Goal: Information Seeking & Learning: Check status

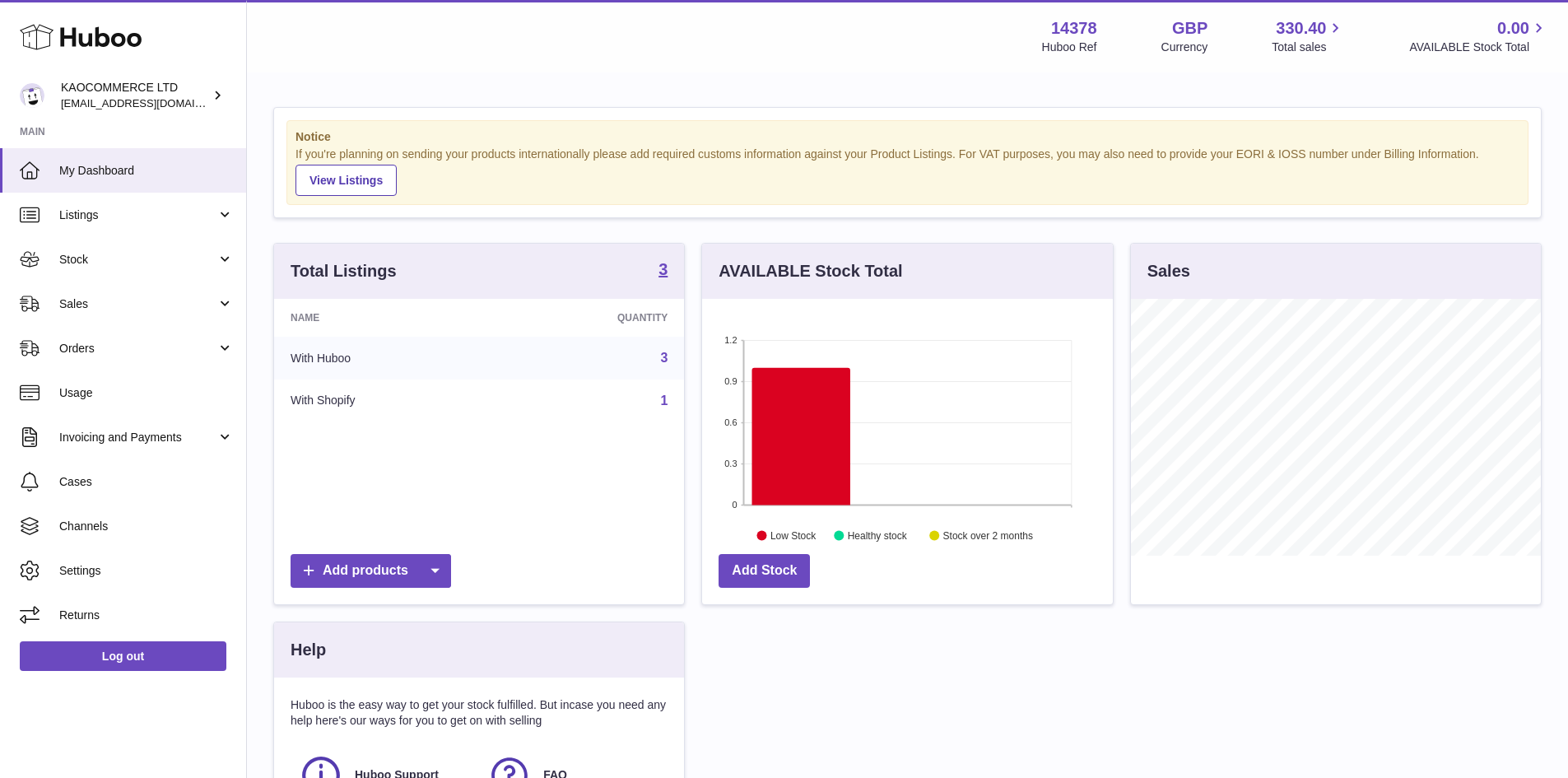
scroll to position [257, 411]
click at [160, 386] on span "Usage" at bounding box center [146, 393] width 175 height 16
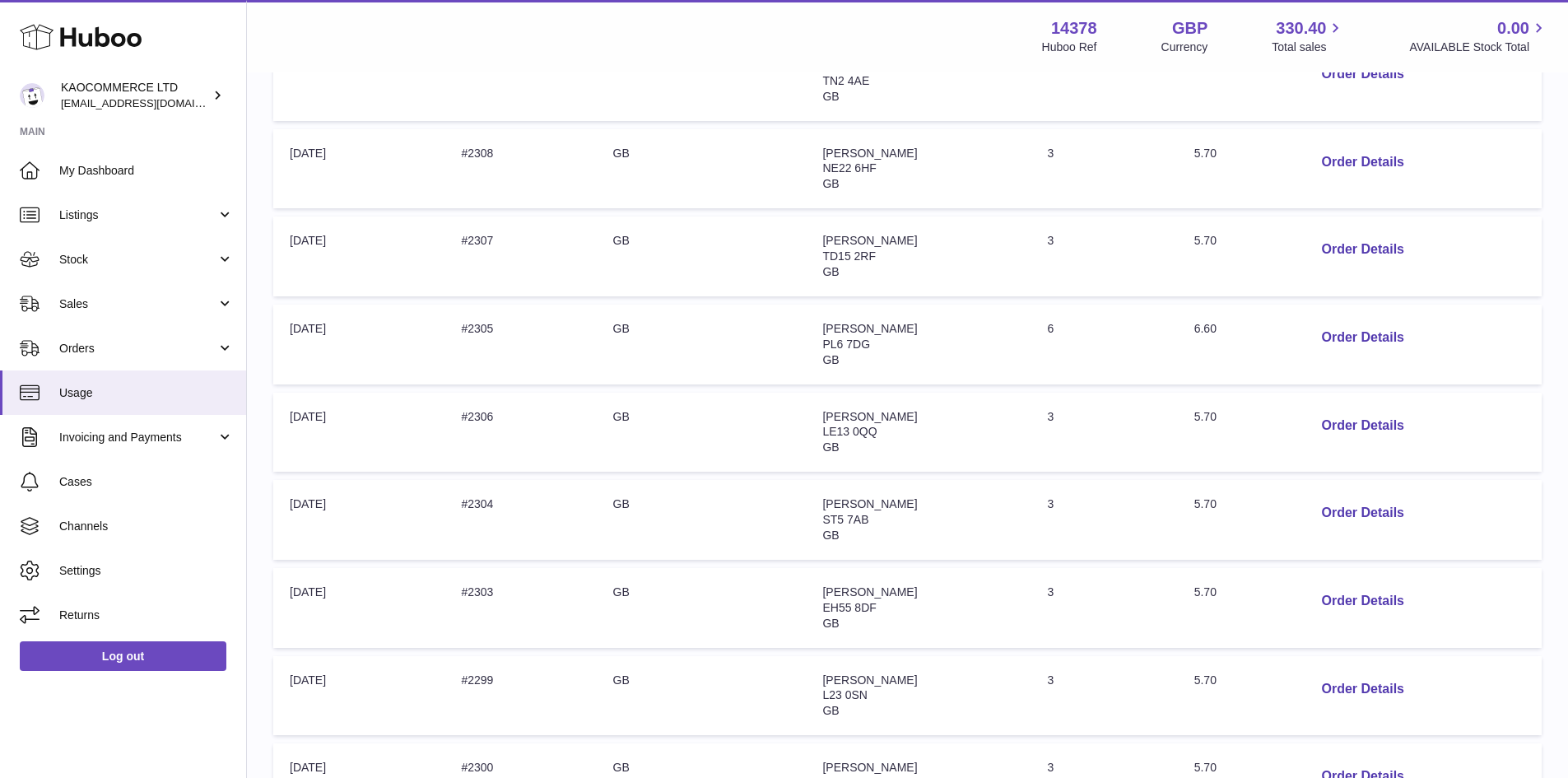
scroll to position [440, 0]
drag, startPoint x: 1088, startPoint y: 321, endPoint x: 1102, endPoint y: 316, distance: 14.9
click at [1102, 316] on tr "Order Date: 01-Sep-2025 Order no: #2305 Origin Country: GB Address: Michele Tay…" at bounding box center [908, 345] width 1269 height 80
drag, startPoint x: 1049, startPoint y: 244, endPoint x: 1124, endPoint y: 244, distance: 75.0
click at [1124, 244] on td "Quantity: 3" at bounding box center [1104, 257] width 146 height 80
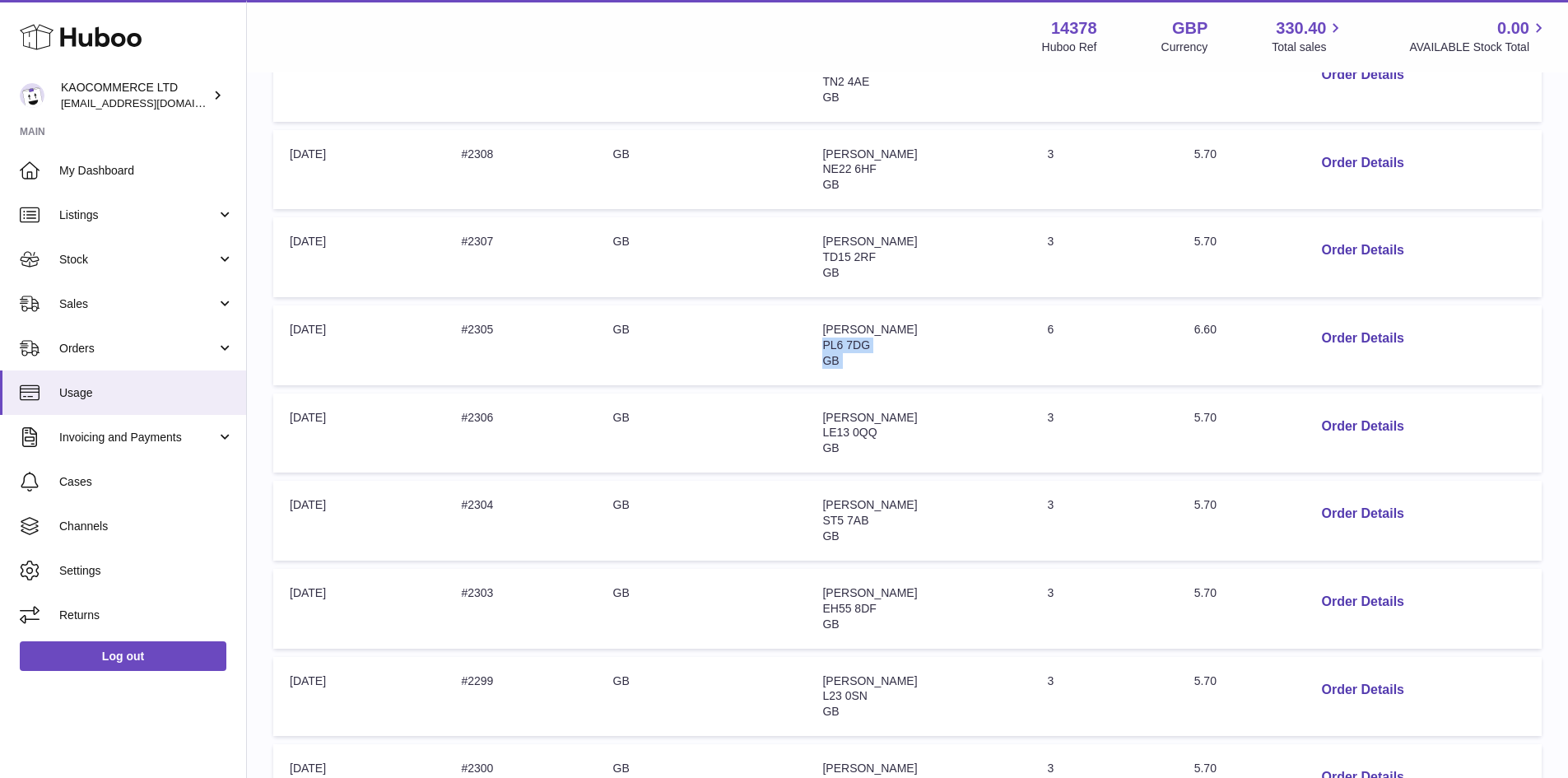
drag, startPoint x: 1036, startPoint y: 343, endPoint x: 1057, endPoint y: 334, distance: 22.8
click at [1057, 334] on tr "Order Date: 01-Sep-2025 Order no: #2305 Origin Country: GB Address: Michele Tay…" at bounding box center [908, 345] width 1269 height 80
click at [1334, 338] on button "Order Details" at bounding box center [1362, 339] width 109 height 34
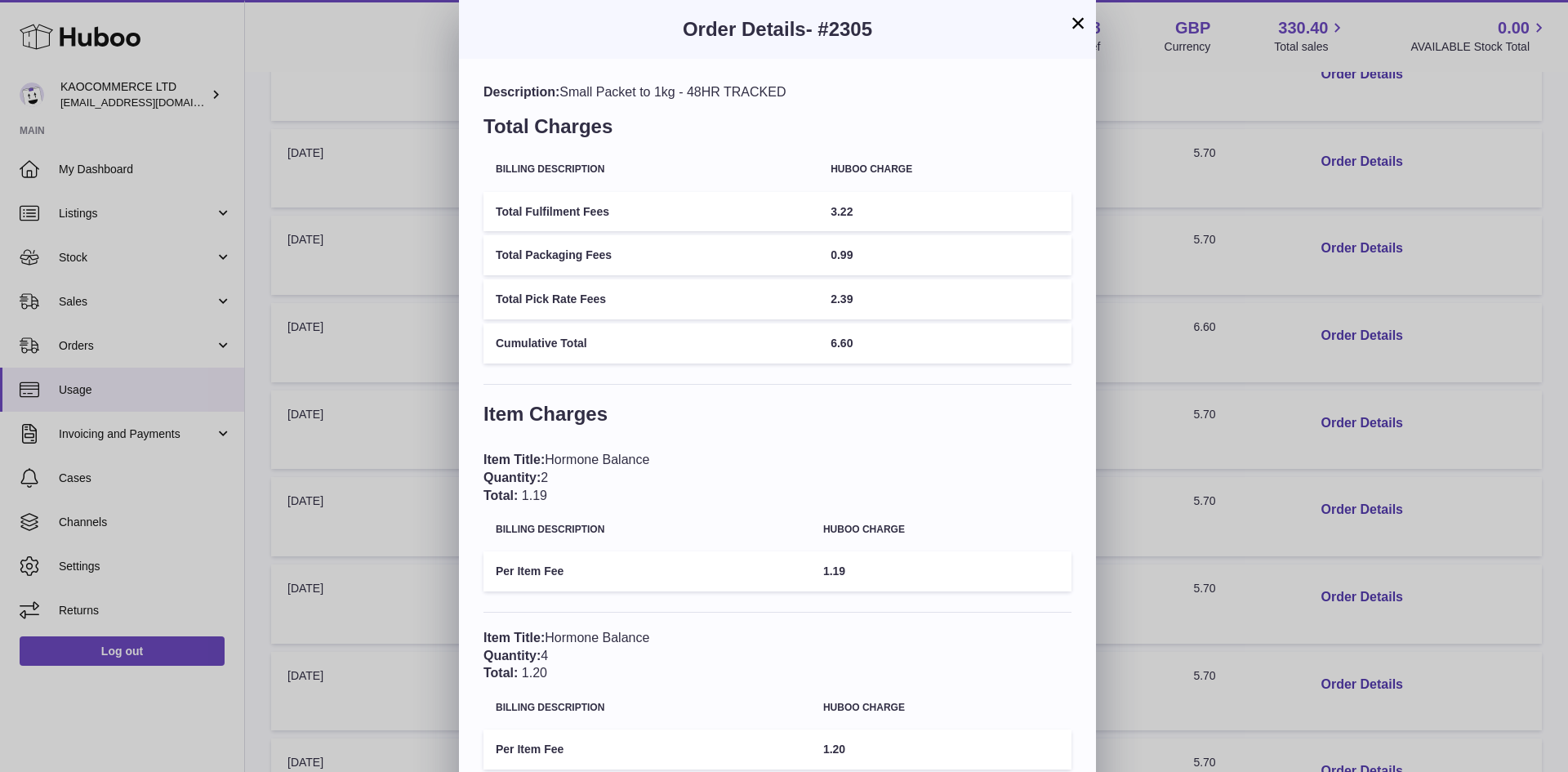
click at [1064, 26] on h3 "Order Details - #2305" at bounding box center [778, 29] width 588 height 26
click at [1075, 23] on button "×" at bounding box center [1079, 23] width 20 height 20
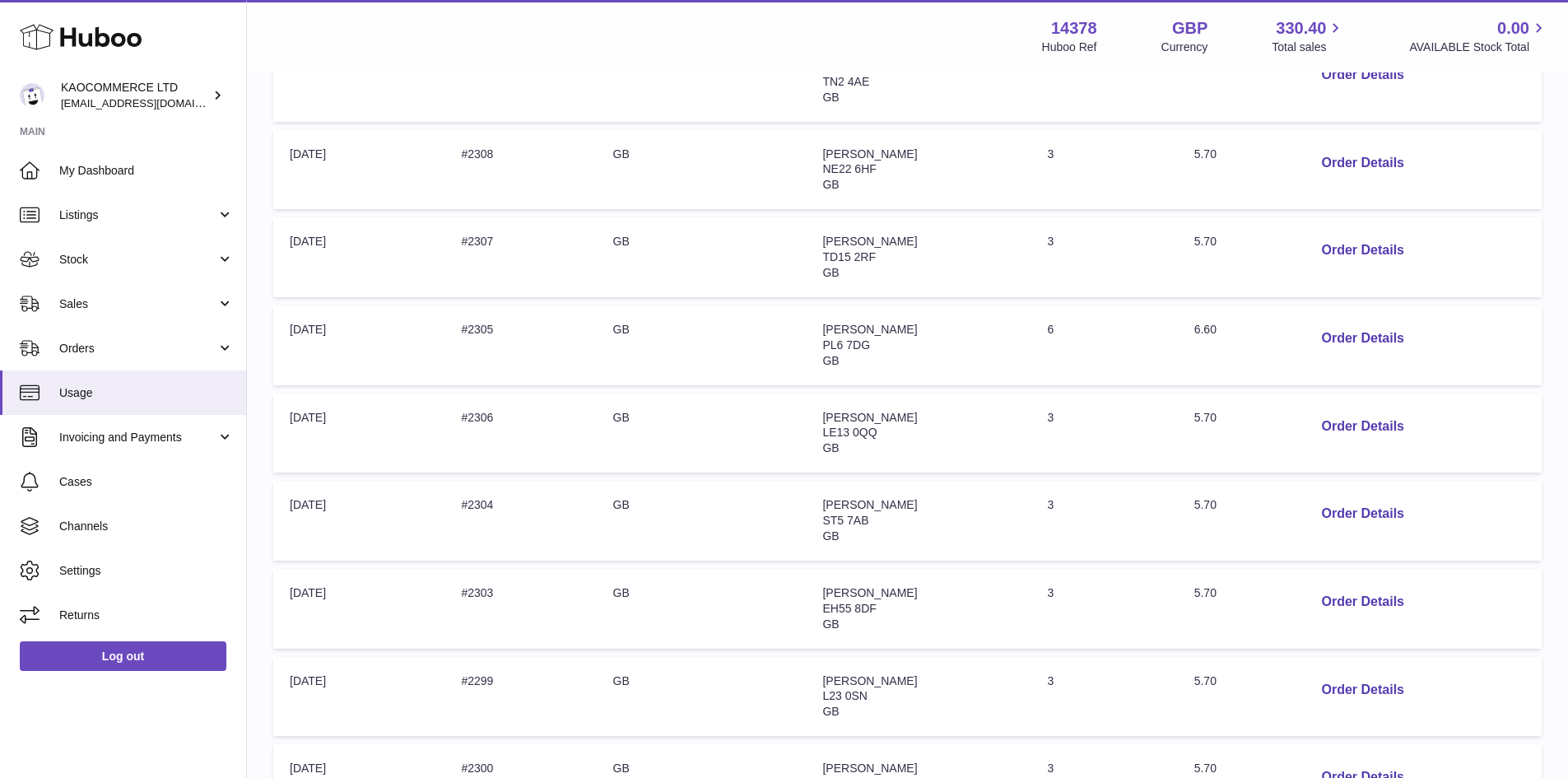
click at [1345, 444] on td "Order Details" at bounding box center [1416, 433] width 250 height 80
click at [1344, 421] on button "Order Details" at bounding box center [1362, 427] width 109 height 34
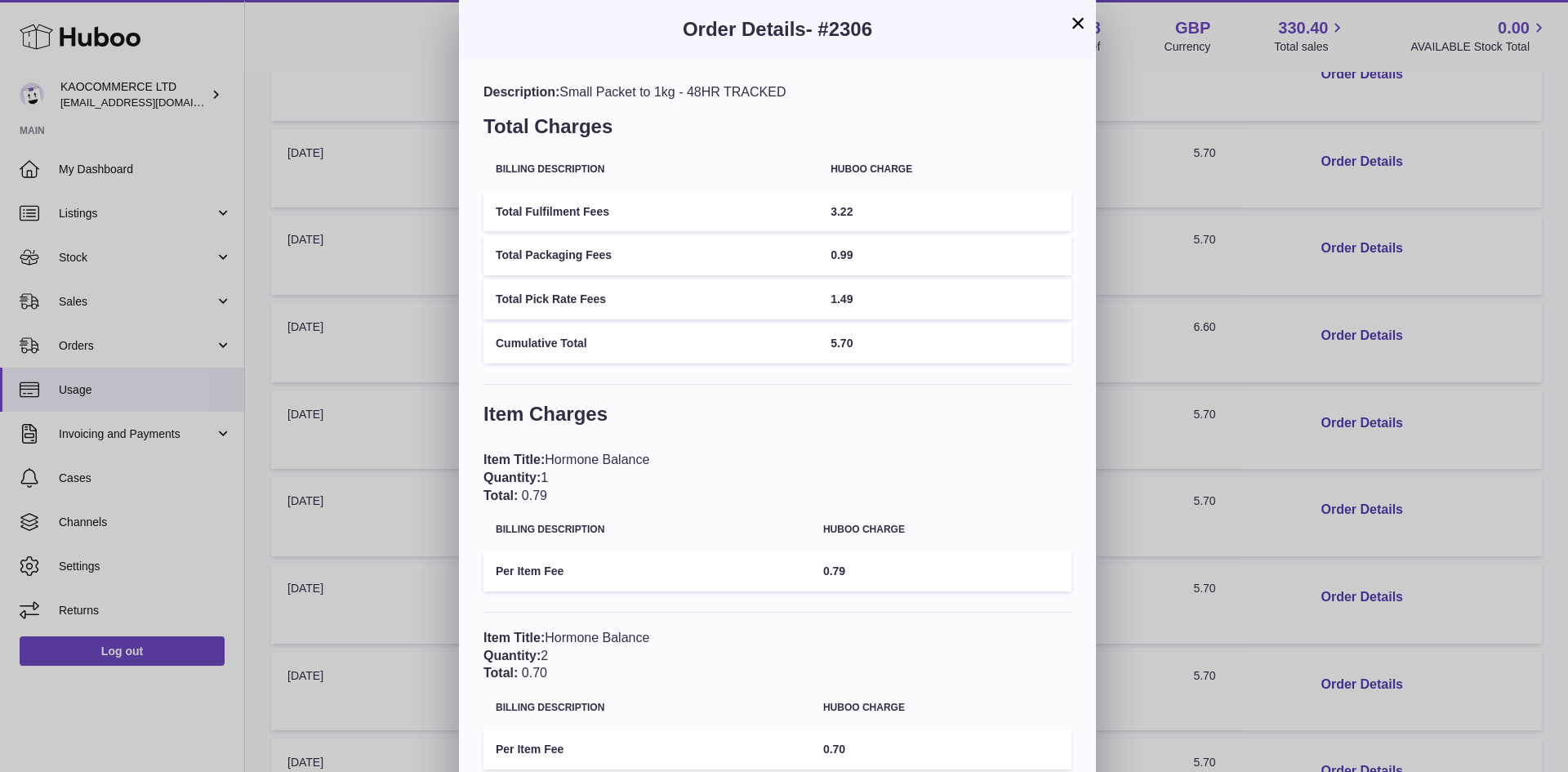
click at [1076, 22] on button "×" at bounding box center [1079, 23] width 20 height 20
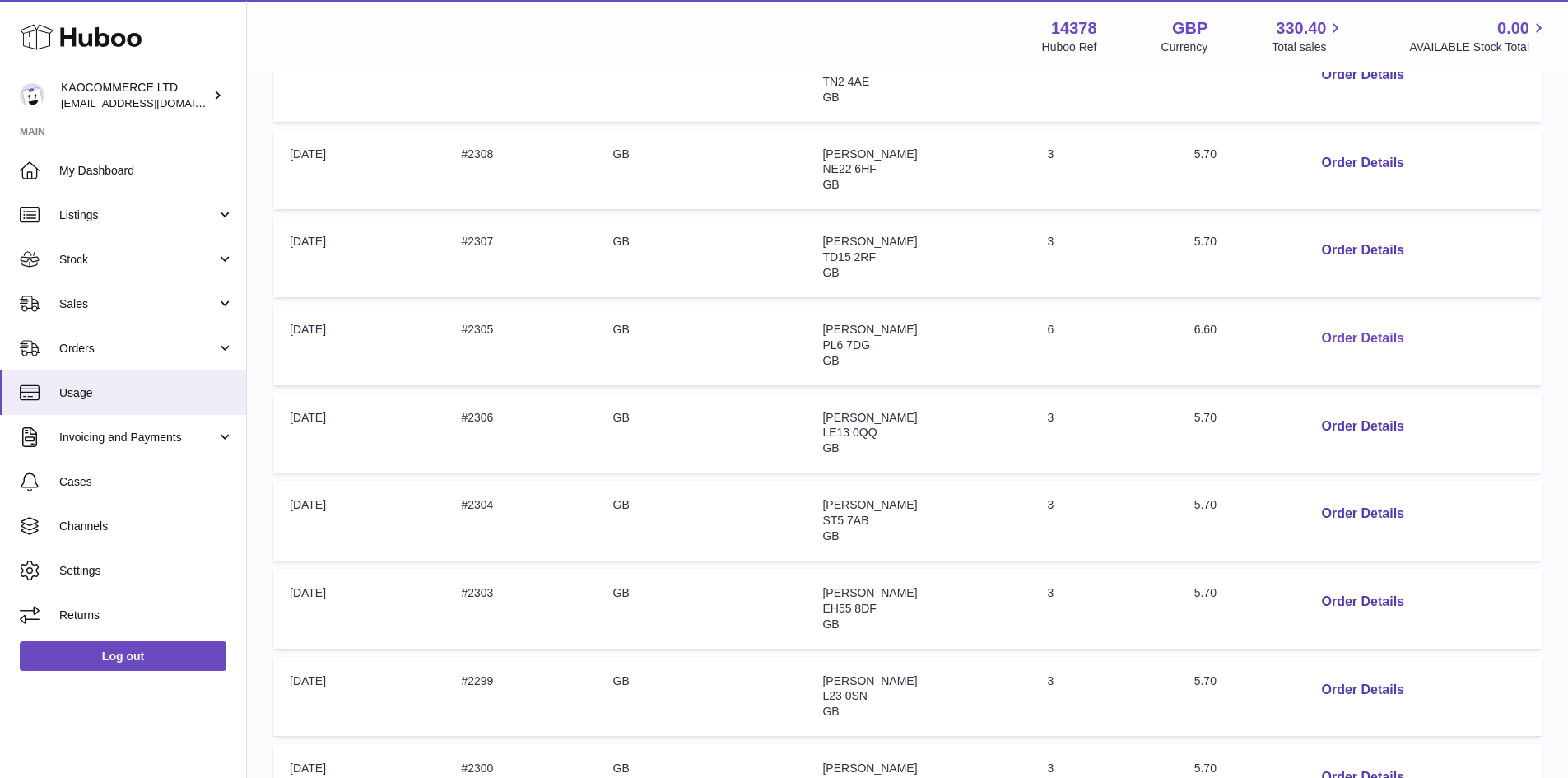
click at [1339, 352] on button "Order Details" at bounding box center [1362, 339] width 109 height 34
click at [1292, 271] on div at bounding box center [784, 389] width 1568 height 778
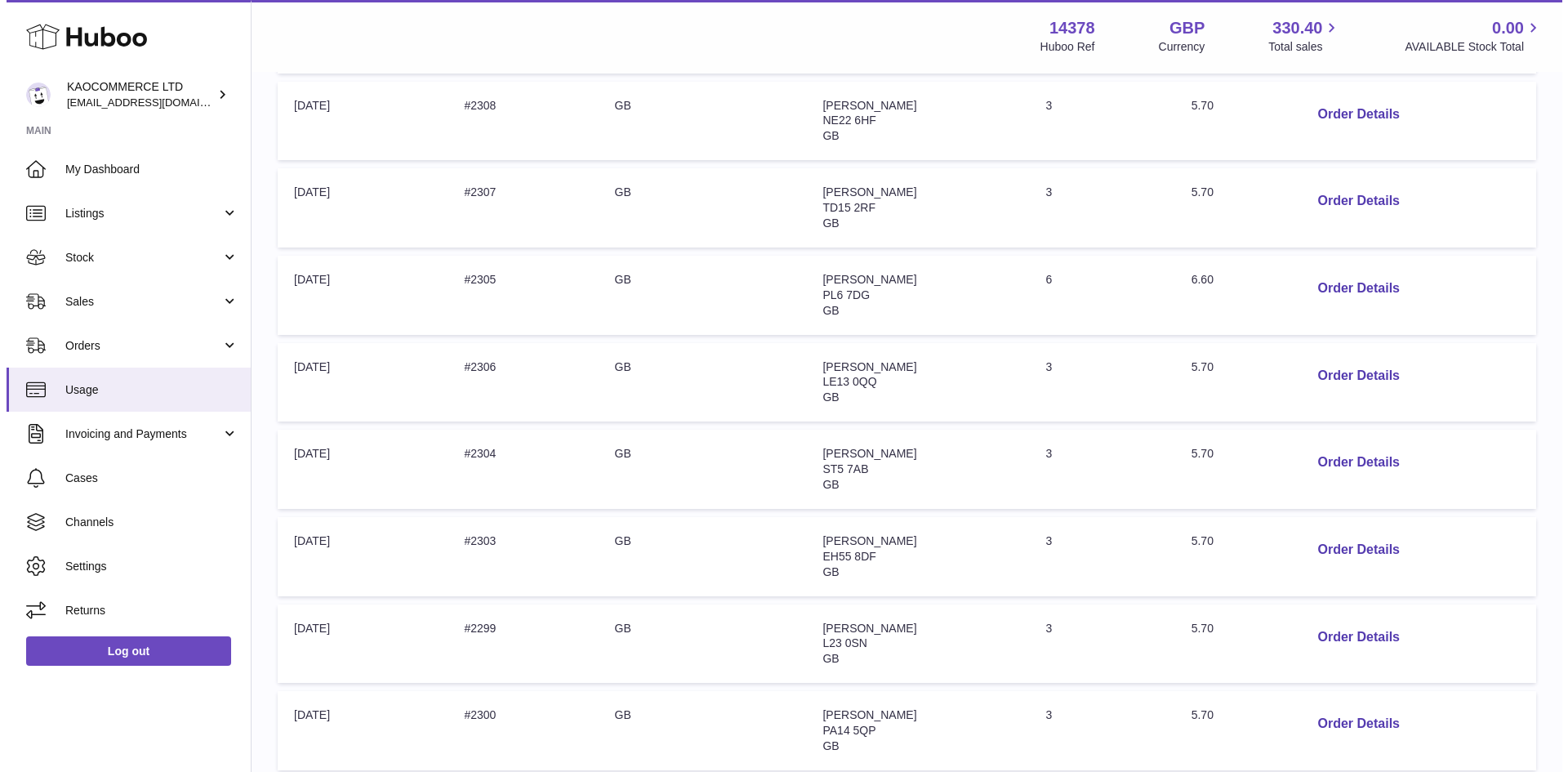
scroll to position [483, 0]
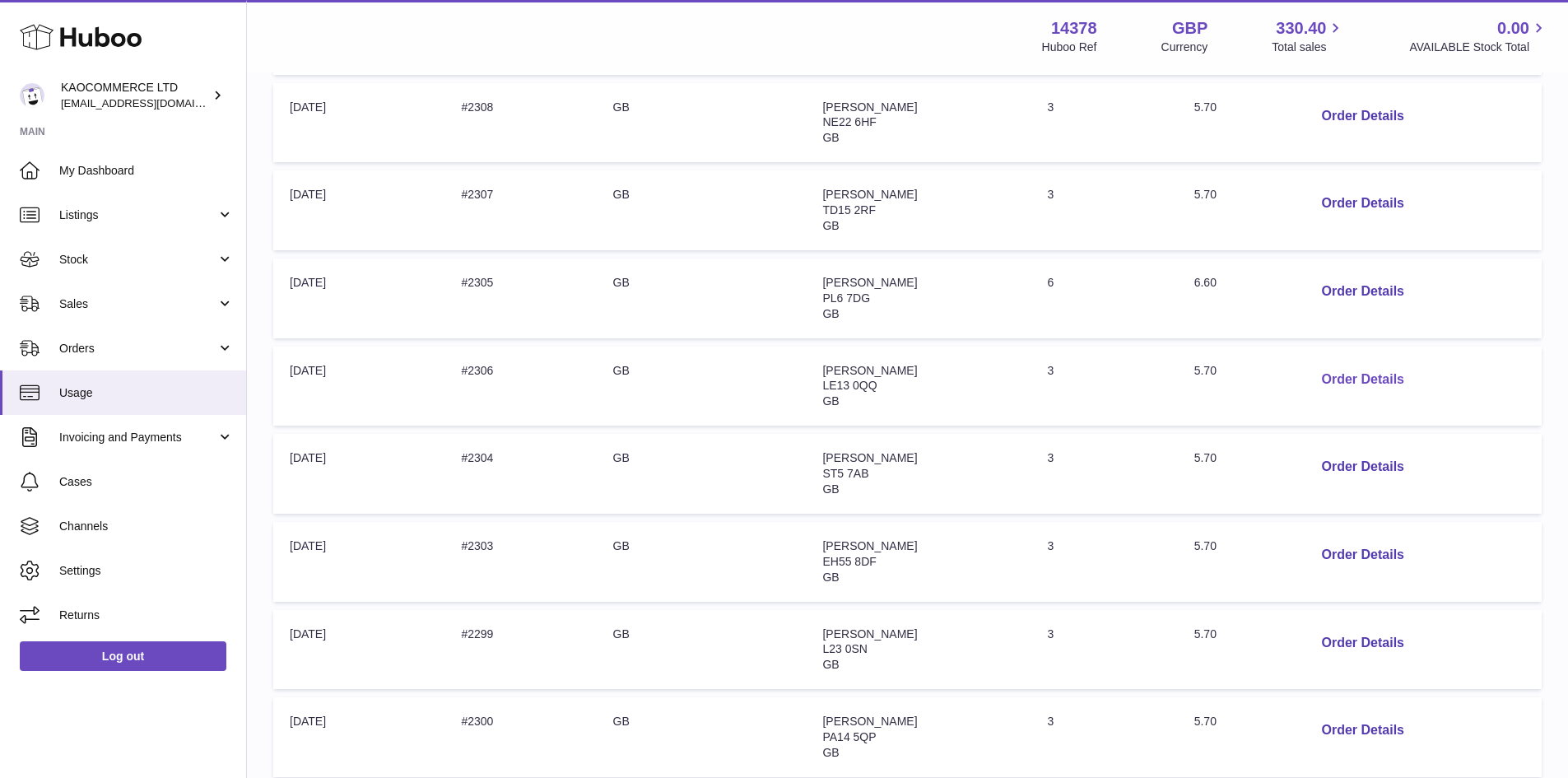
click at [1348, 377] on button "Order Details" at bounding box center [1362, 380] width 109 height 34
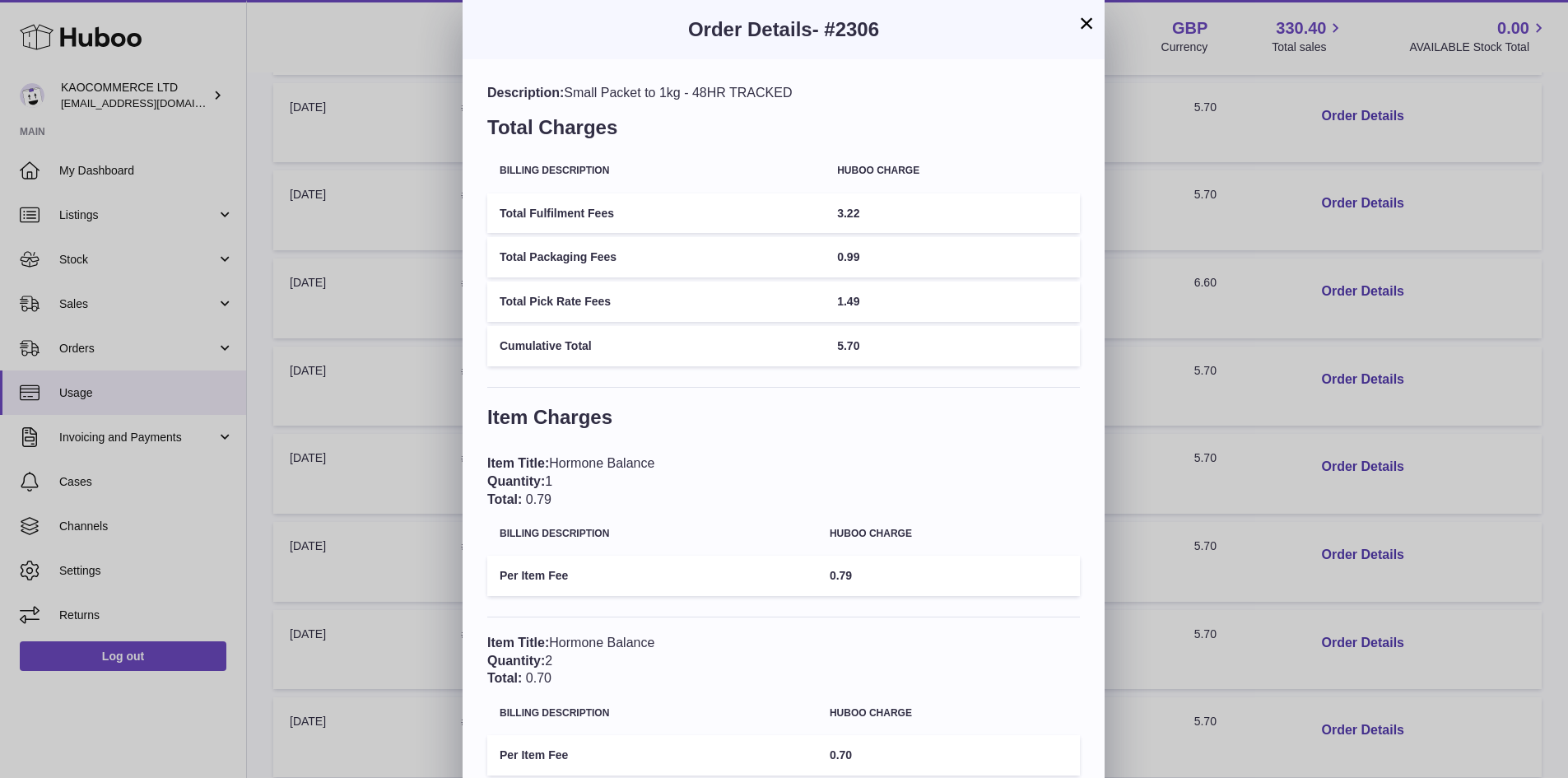
click at [1350, 295] on div "× Order Details - #2306 Description: Small Packet to 1kg - 48HR TRACKED Total C…" at bounding box center [784, 436] width 1568 height 872
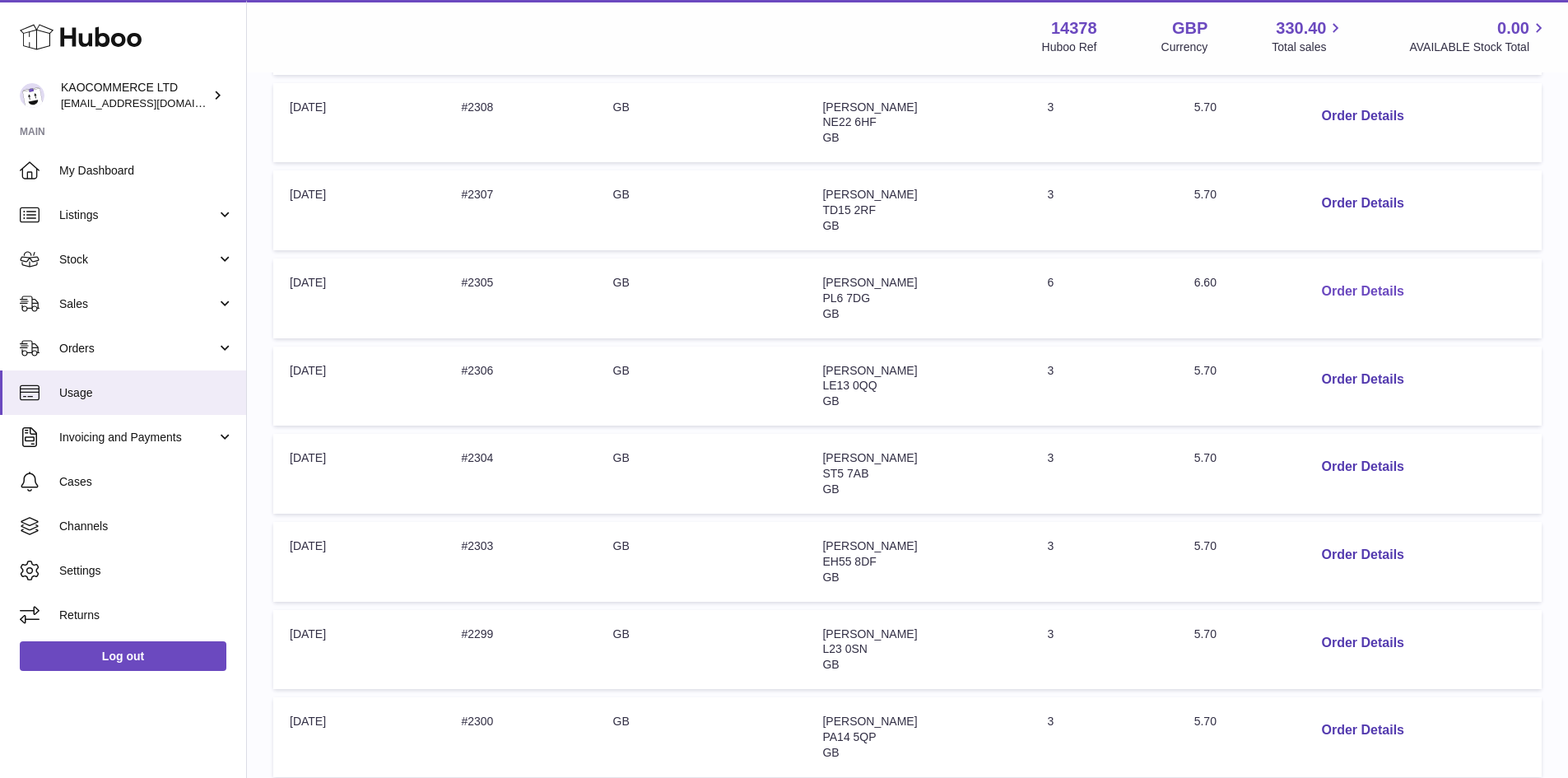
click at [1350, 293] on button "Order Details" at bounding box center [1362, 292] width 109 height 34
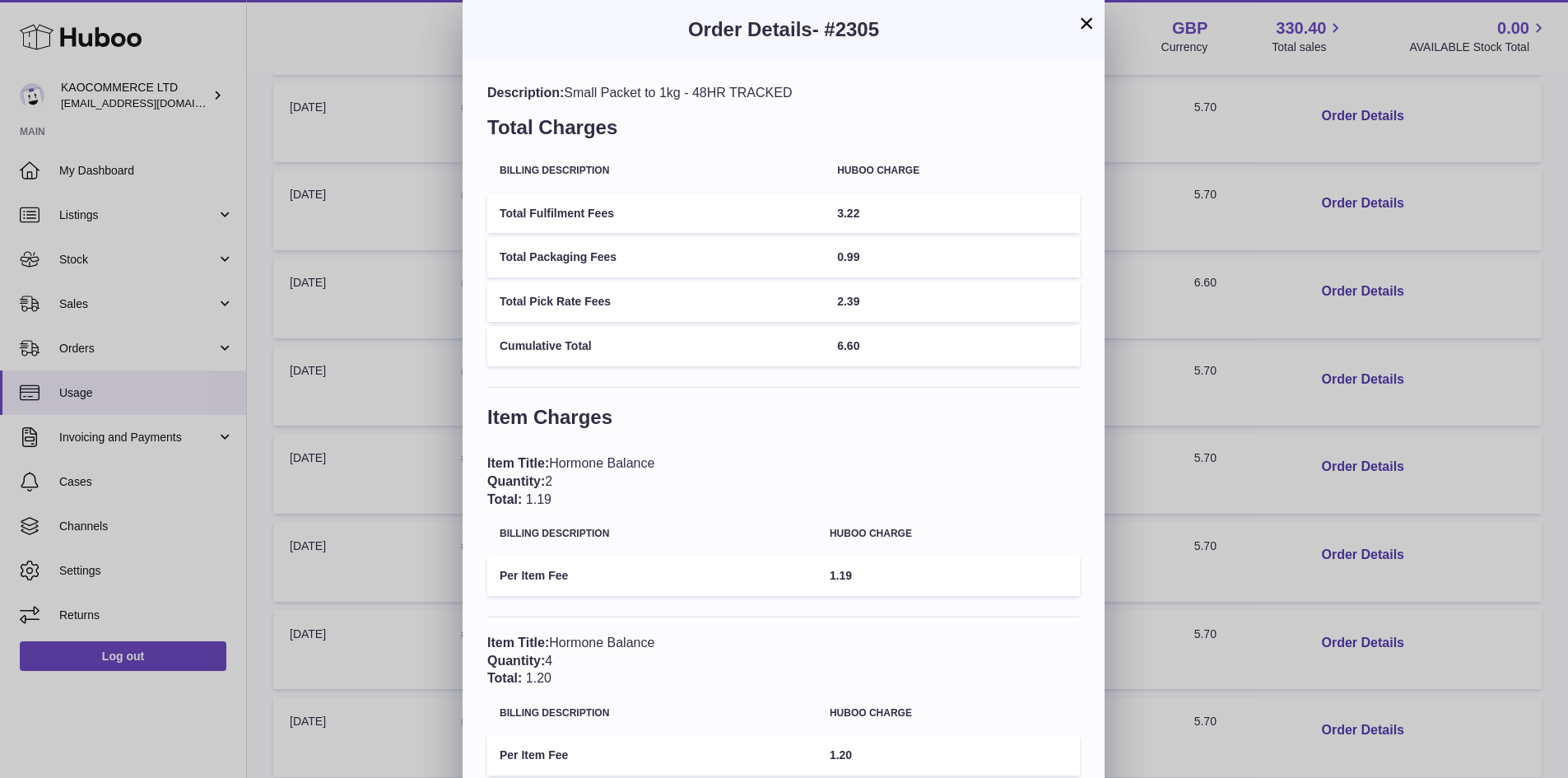
click at [1271, 323] on div "× Order Details - #2305 Description: Small Packet to 1kg - 48HR TRACKED Total C…" at bounding box center [784, 436] width 1568 height 872
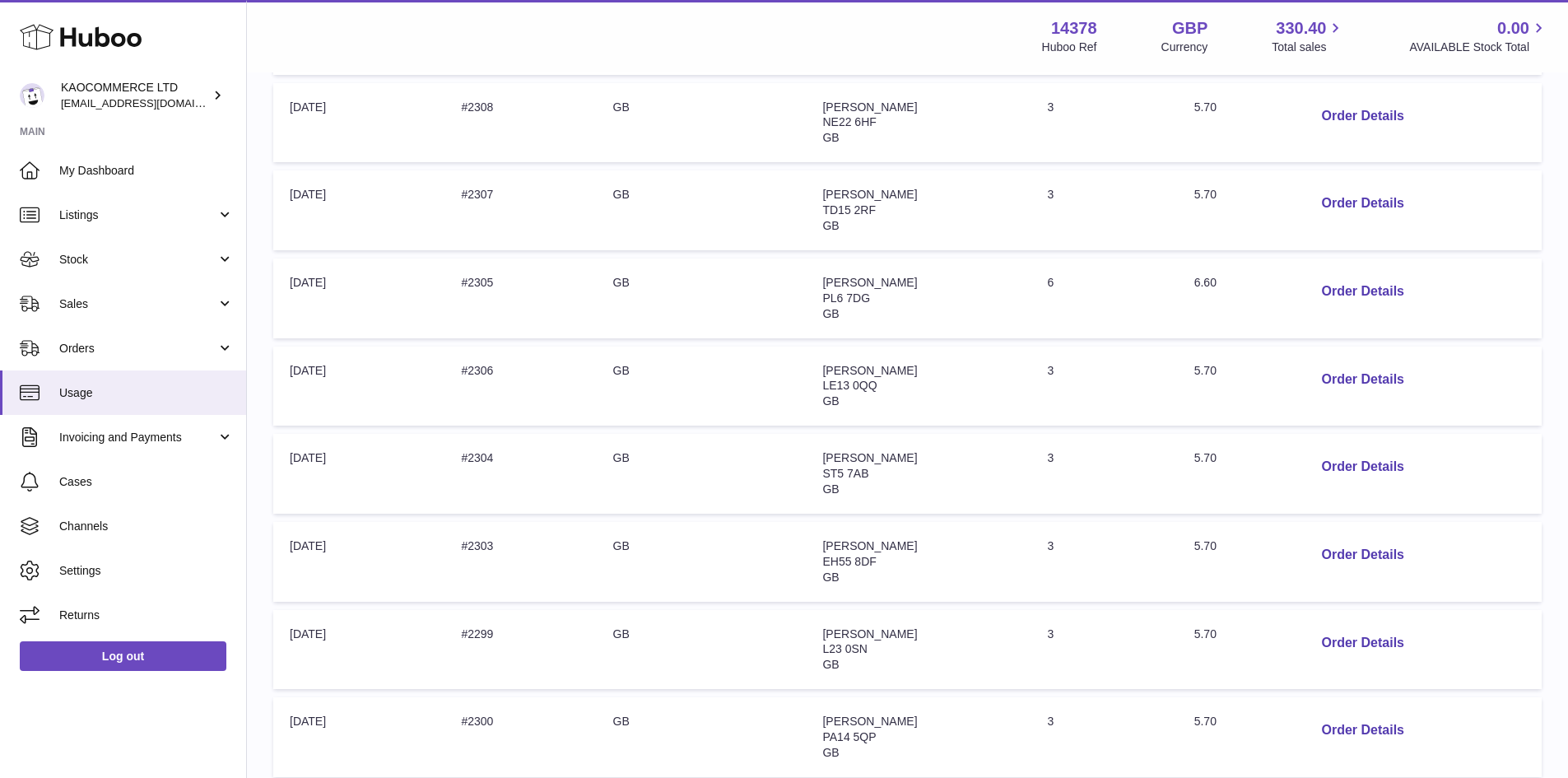
click at [1076, 210] on td "Quantity: 3" at bounding box center [1104, 210] width 146 height 80
click at [1325, 194] on button "Order Details" at bounding box center [1362, 204] width 109 height 34
click at [1343, 290] on button "Order Details" at bounding box center [1362, 292] width 109 height 34
click at [1348, 287] on button "Order Details" at bounding box center [1362, 292] width 109 height 34
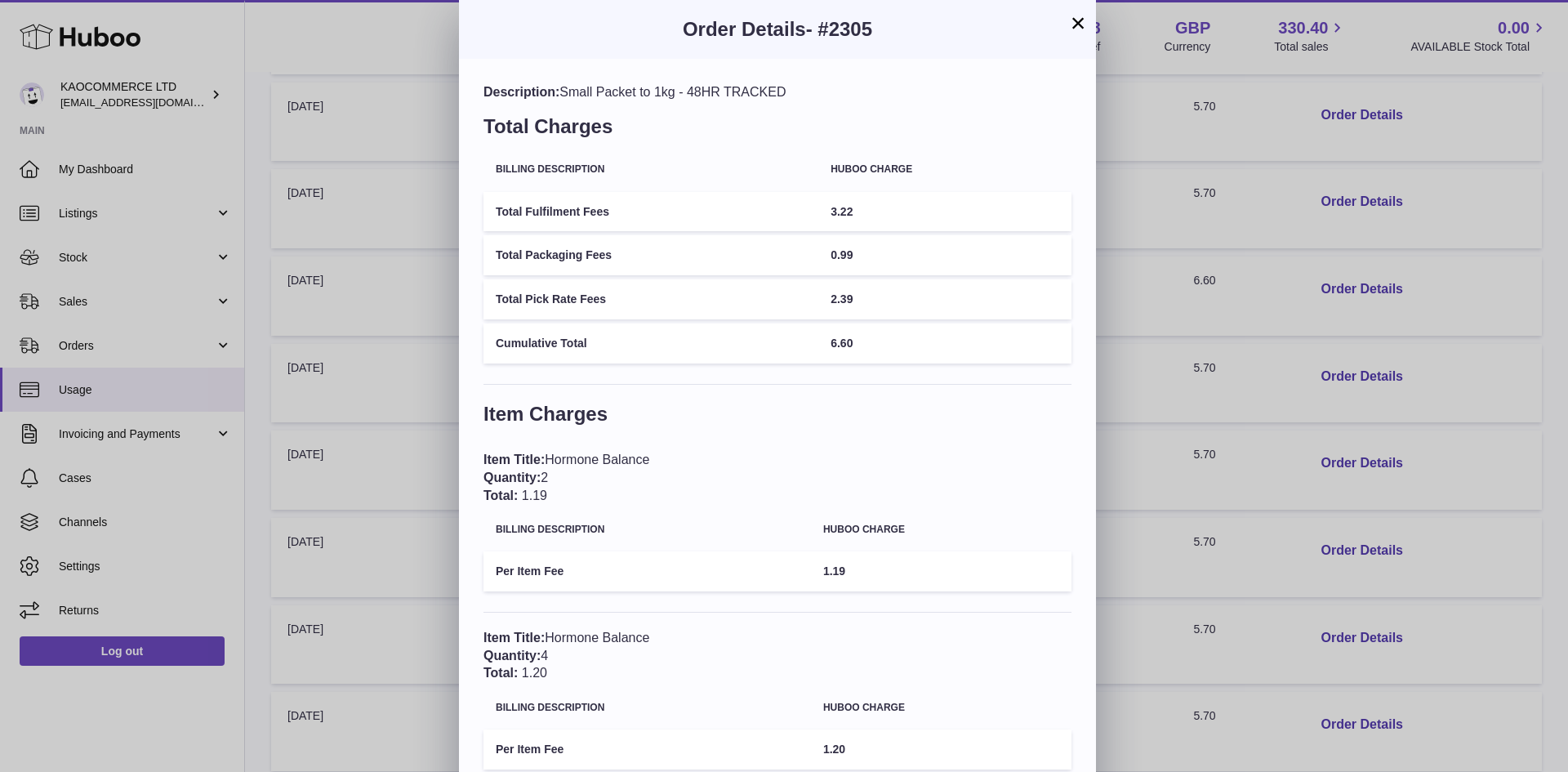
click at [1078, 372] on div "Description: Small Packet to 1kg - 48HR TRACKED Total Charges Billing Descripti…" at bounding box center [778, 462] width 637 height 806
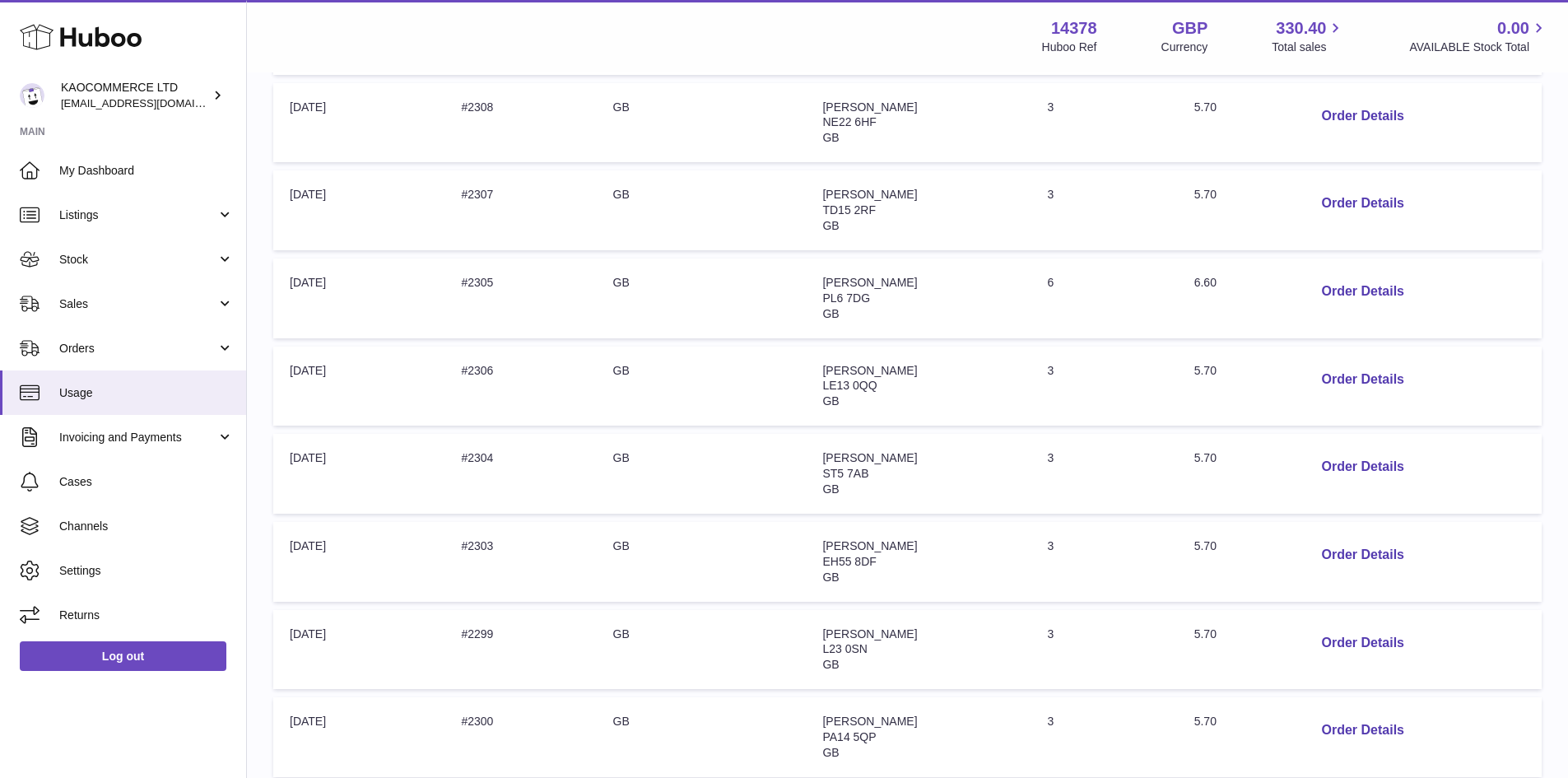
click at [648, 362] on td "Origin Country: GB" at bounding box center [701, 387] width 209 height 80
click at [1374, 289] on button "Order Details" at bounding box center [1362, 292] width 109 height 34
click at [1206, 294] on div at bounding box center [784, 389] width 1568 height 778
click at [1343, 200] on button "Order Details" at bounding box center [1362, 204] width 109 height 34
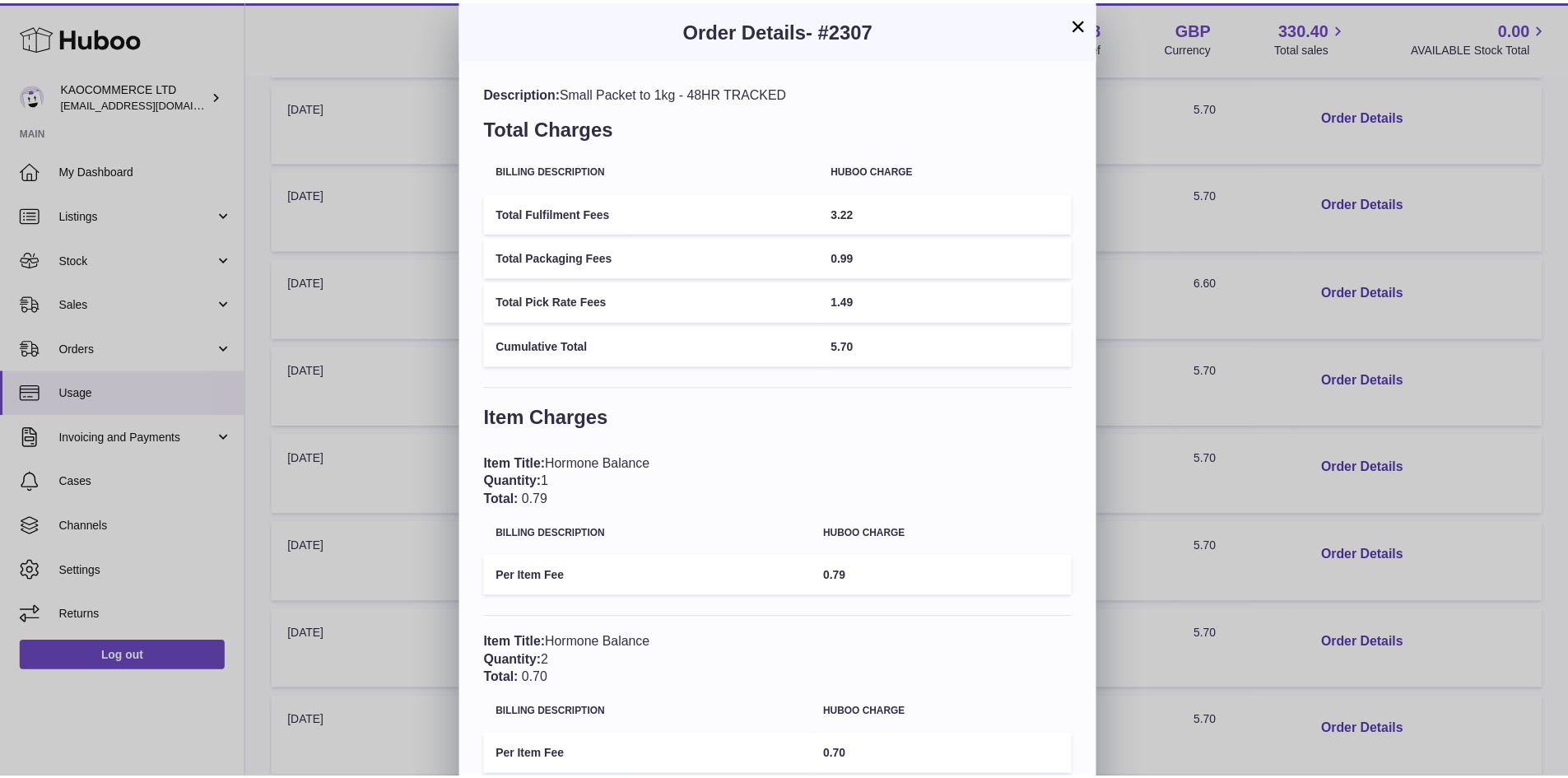
scroll to position [96, 0]
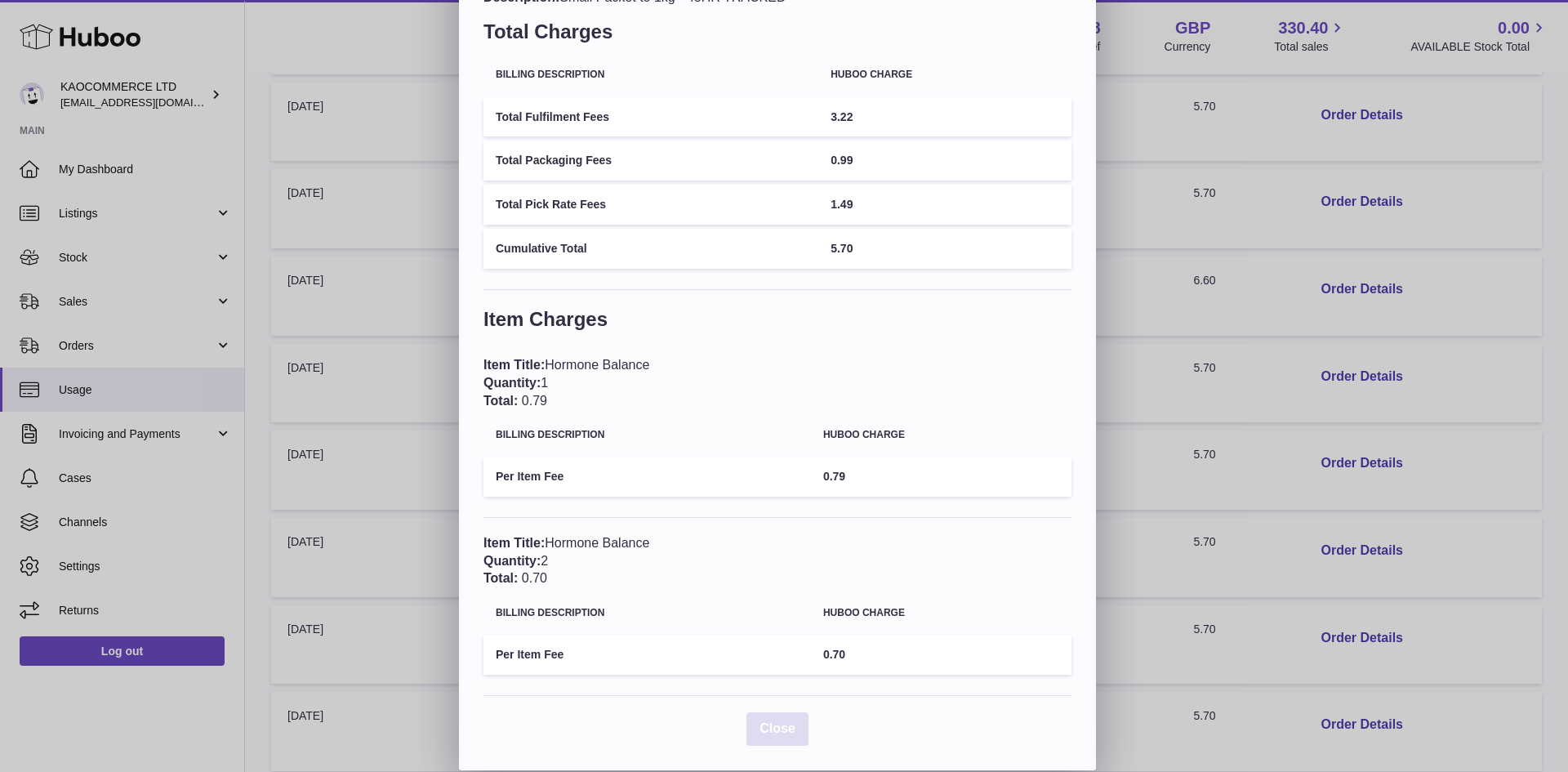
click at [785, 734] on span "Close" at bounding box center [778, 729] width 36 height 14
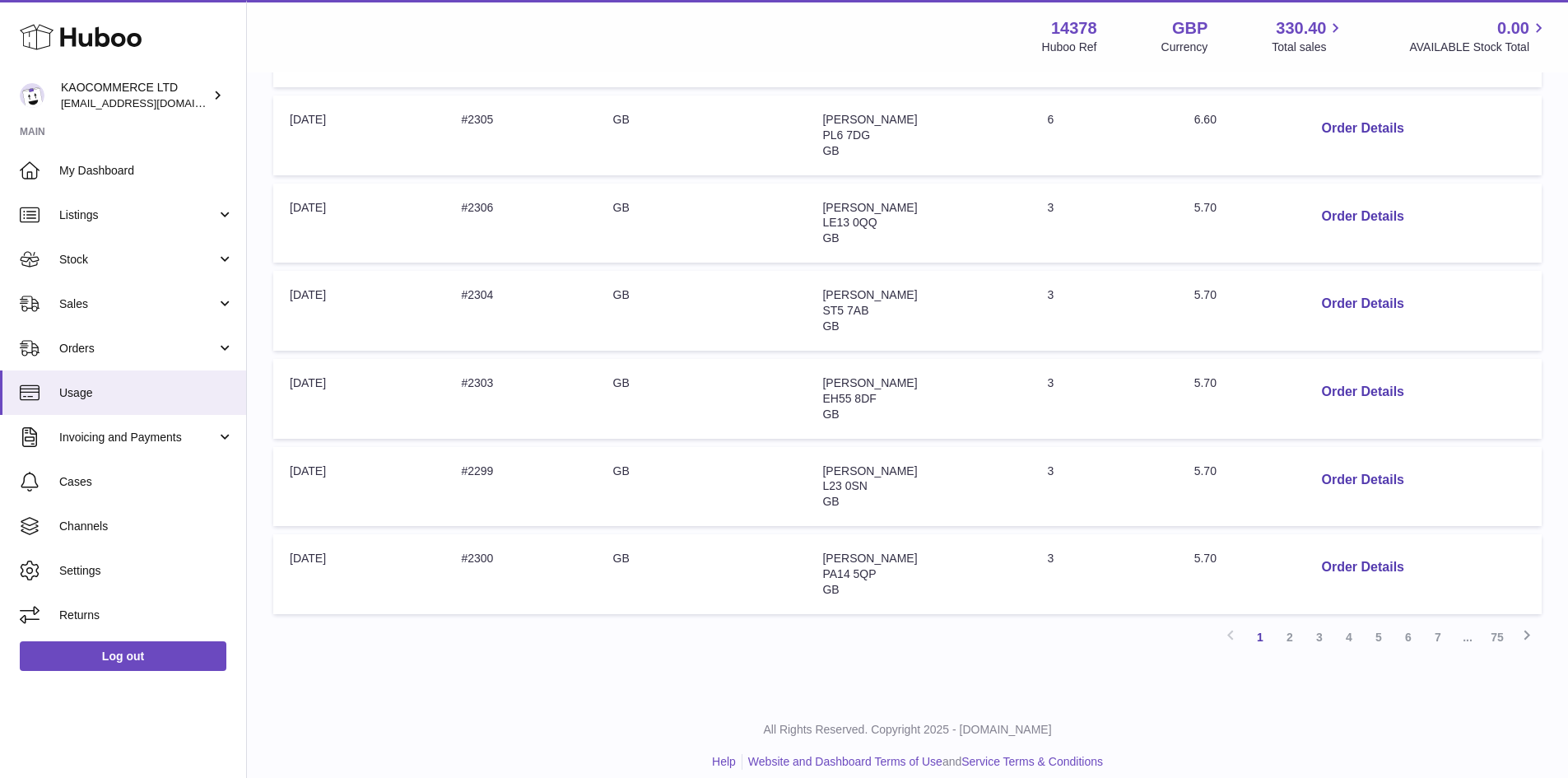
scroll to position [666, 0]
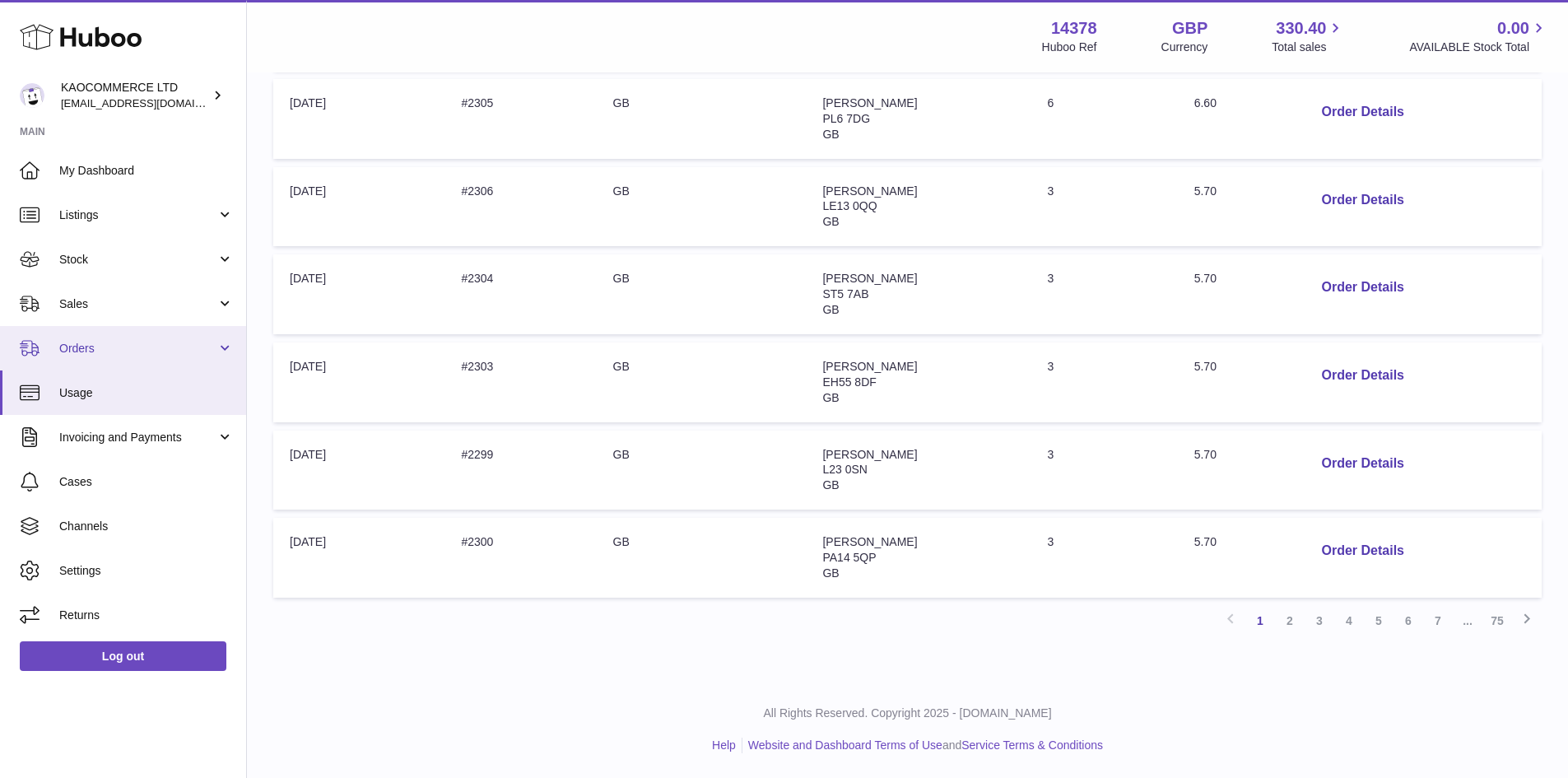
click at [182, 352] on span "Orders" at bounding box center [137, 349] width 157 height 16
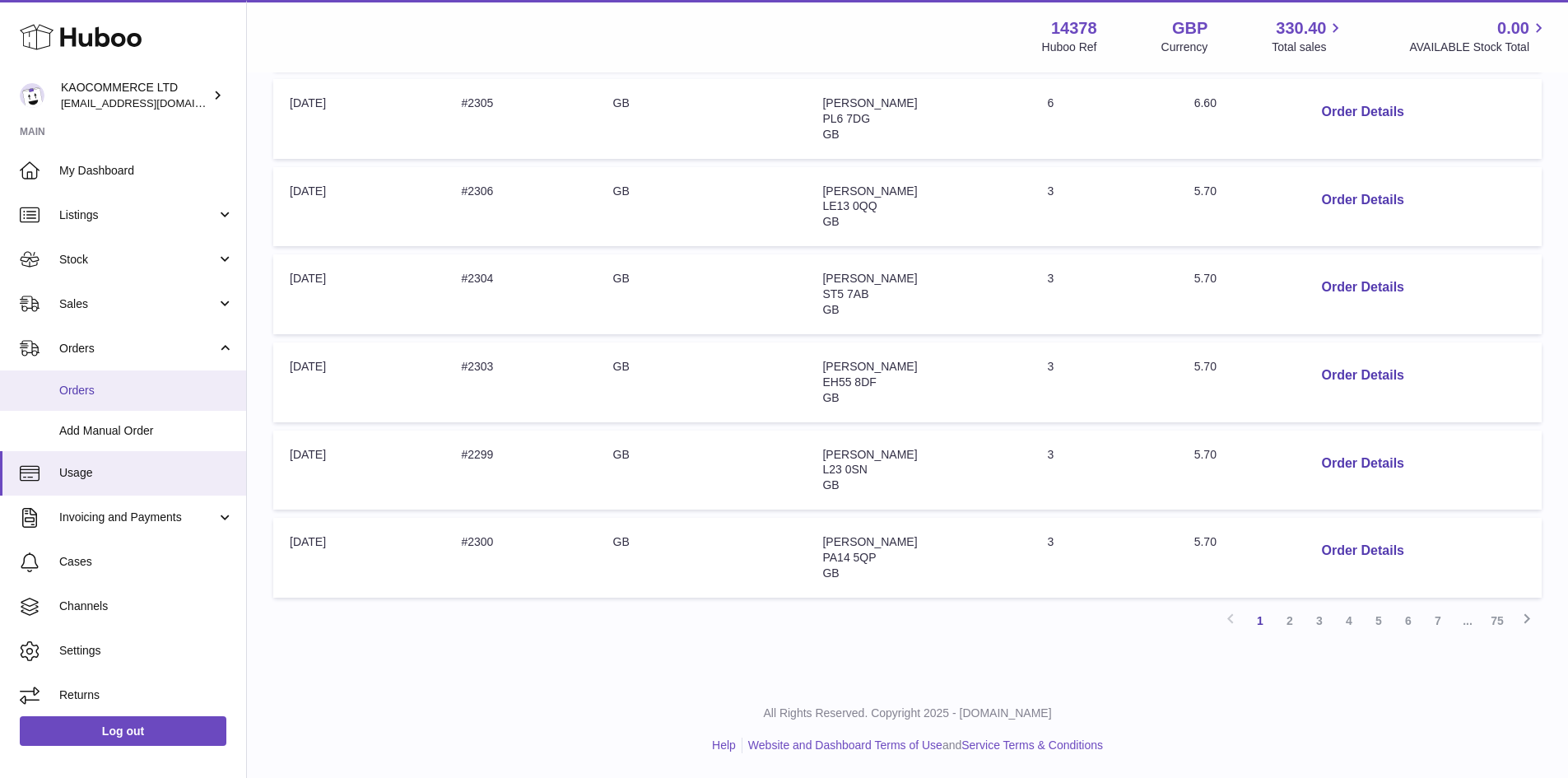
click at [157, 386] on span "Orders" at bounding box center [146, 390] width 175 height 16
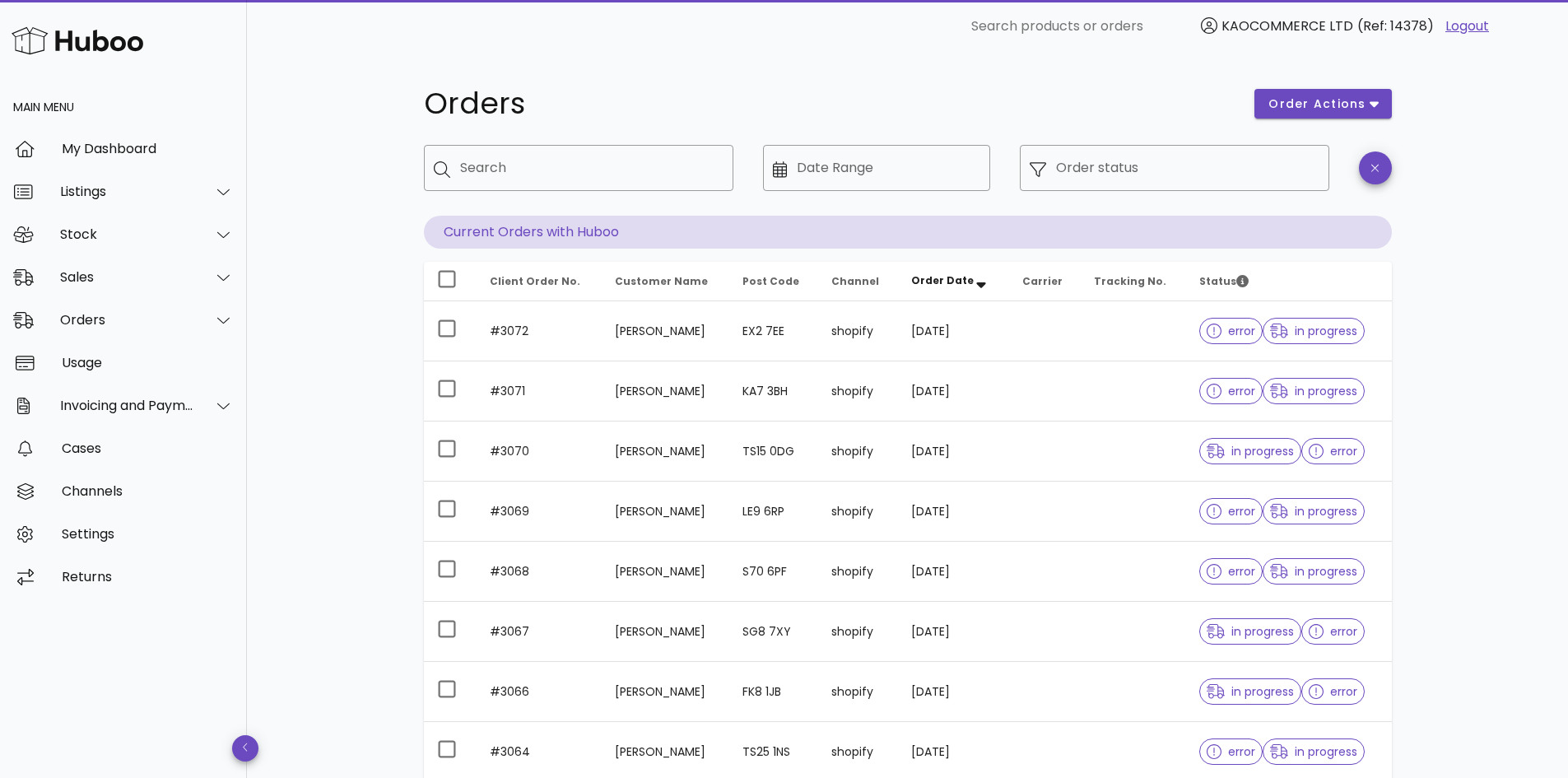
scroll to position [1, 0]
click at [214, 405] on div at bounding box center [223, 405] width 21 height 15
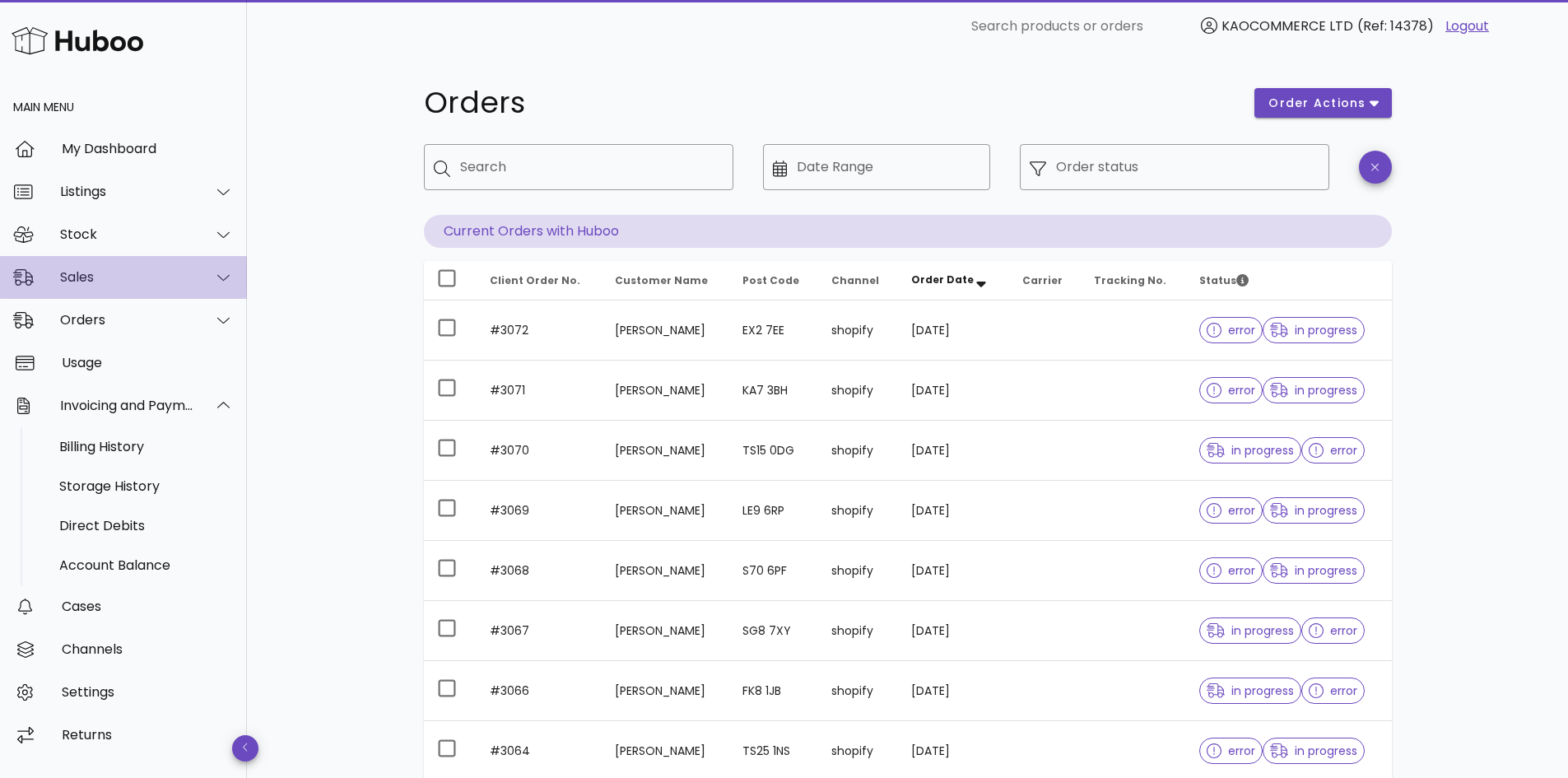
click at [160, 259] on div "Sales" at bounding box center [124, 277] width 247 height 43
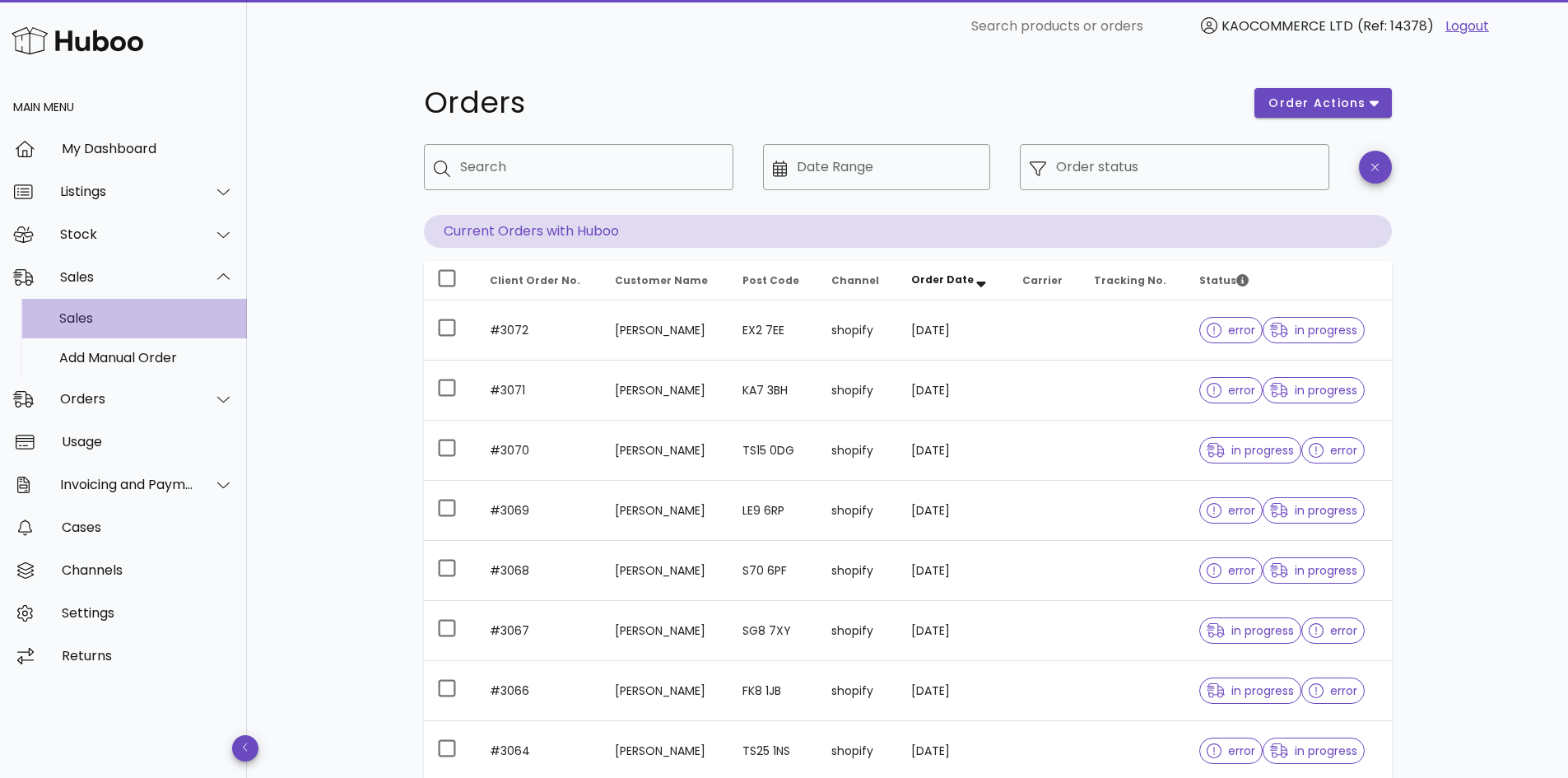
click at [153, 329] on div "Sales" at bounding box center [146, 318] width 175 height 36
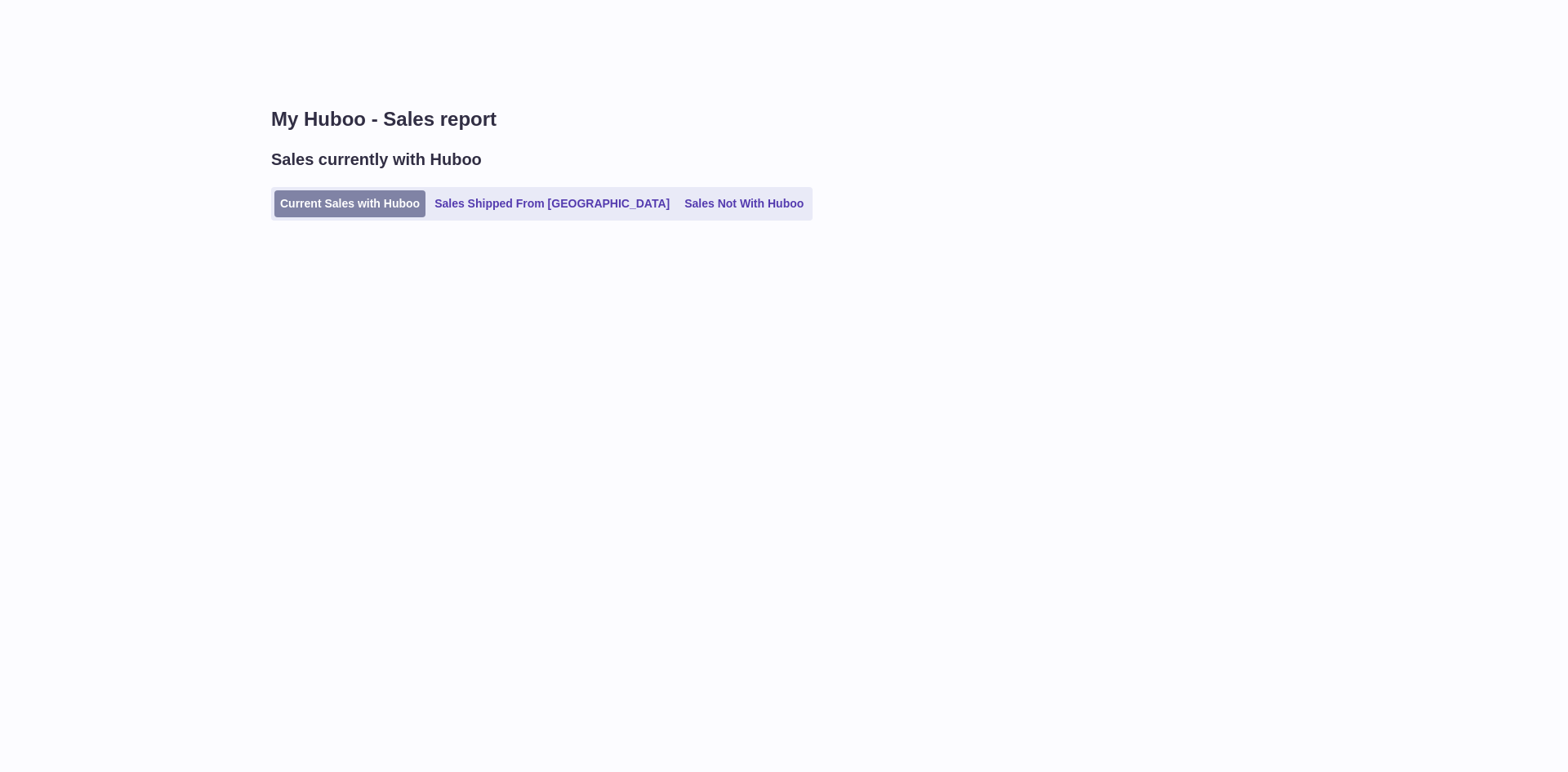
click at [373, 208] on link "Current Sales with Huboo" at bounding box center [350, 203] width 151 height 26
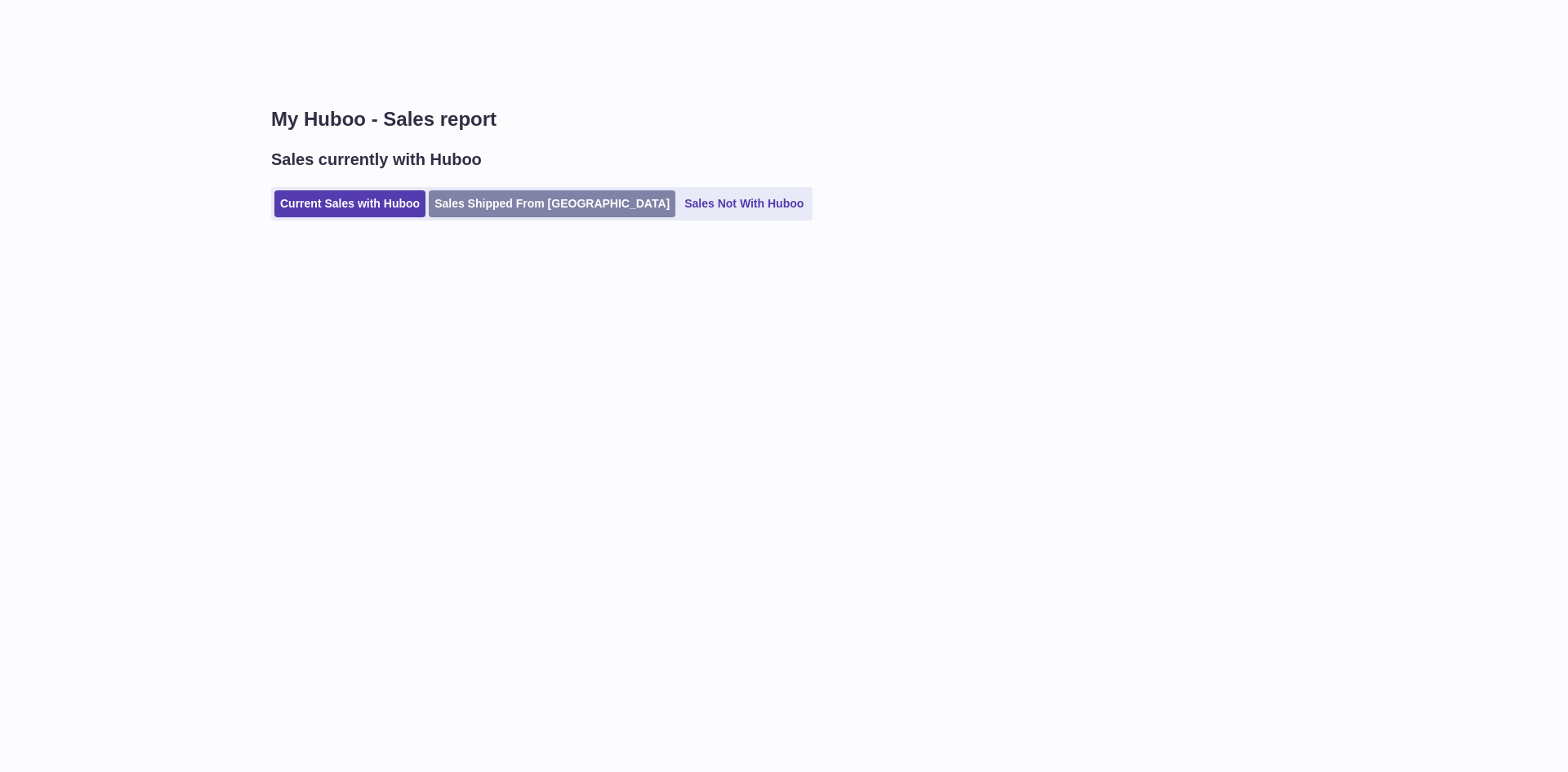
click at [483, 193] on link "Sales Shipped From [GEOGRAPHIC_DATA]" at bounding box center [552, 203] width 247 height 26
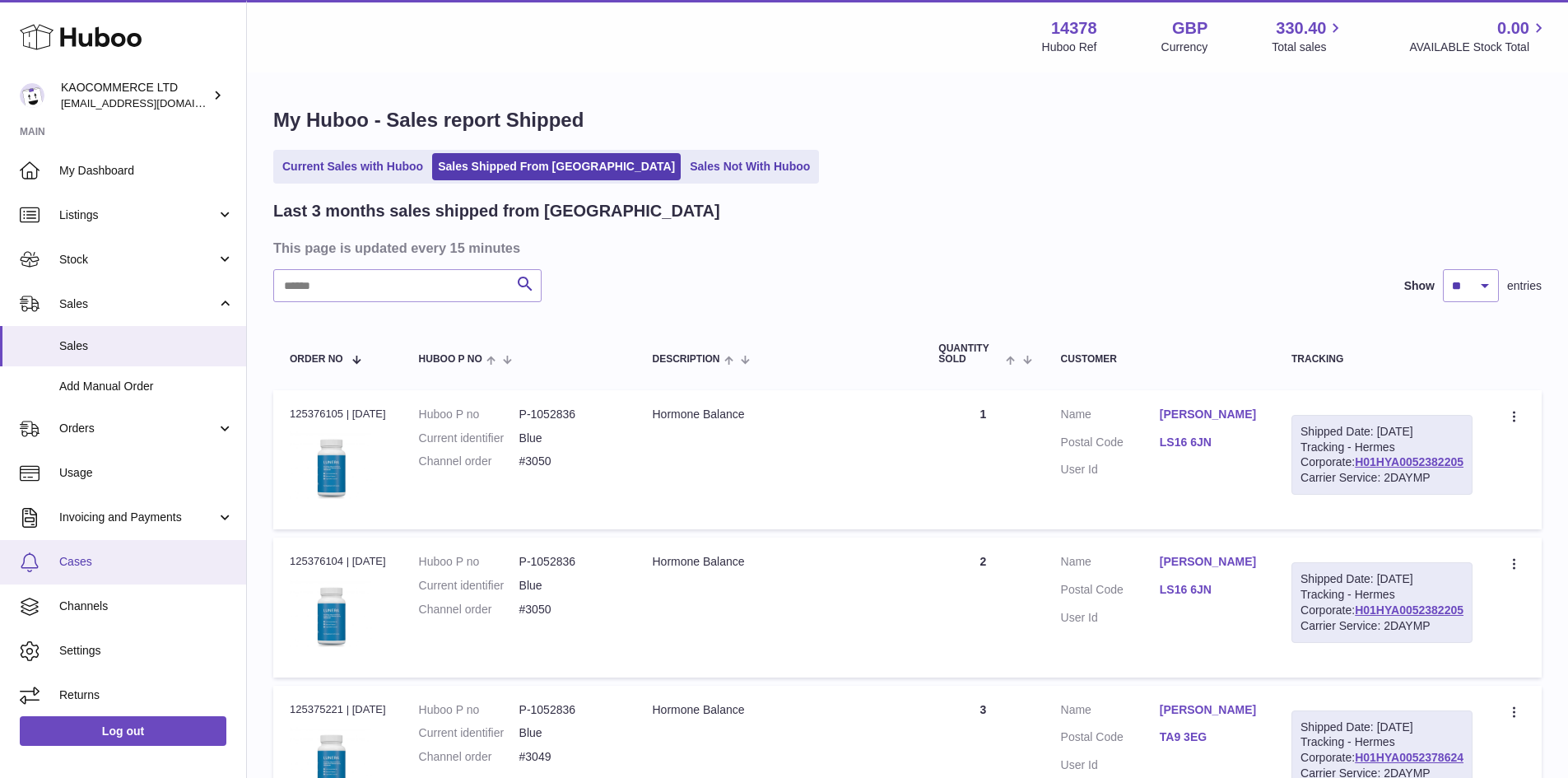
scroll to position [6, 0]
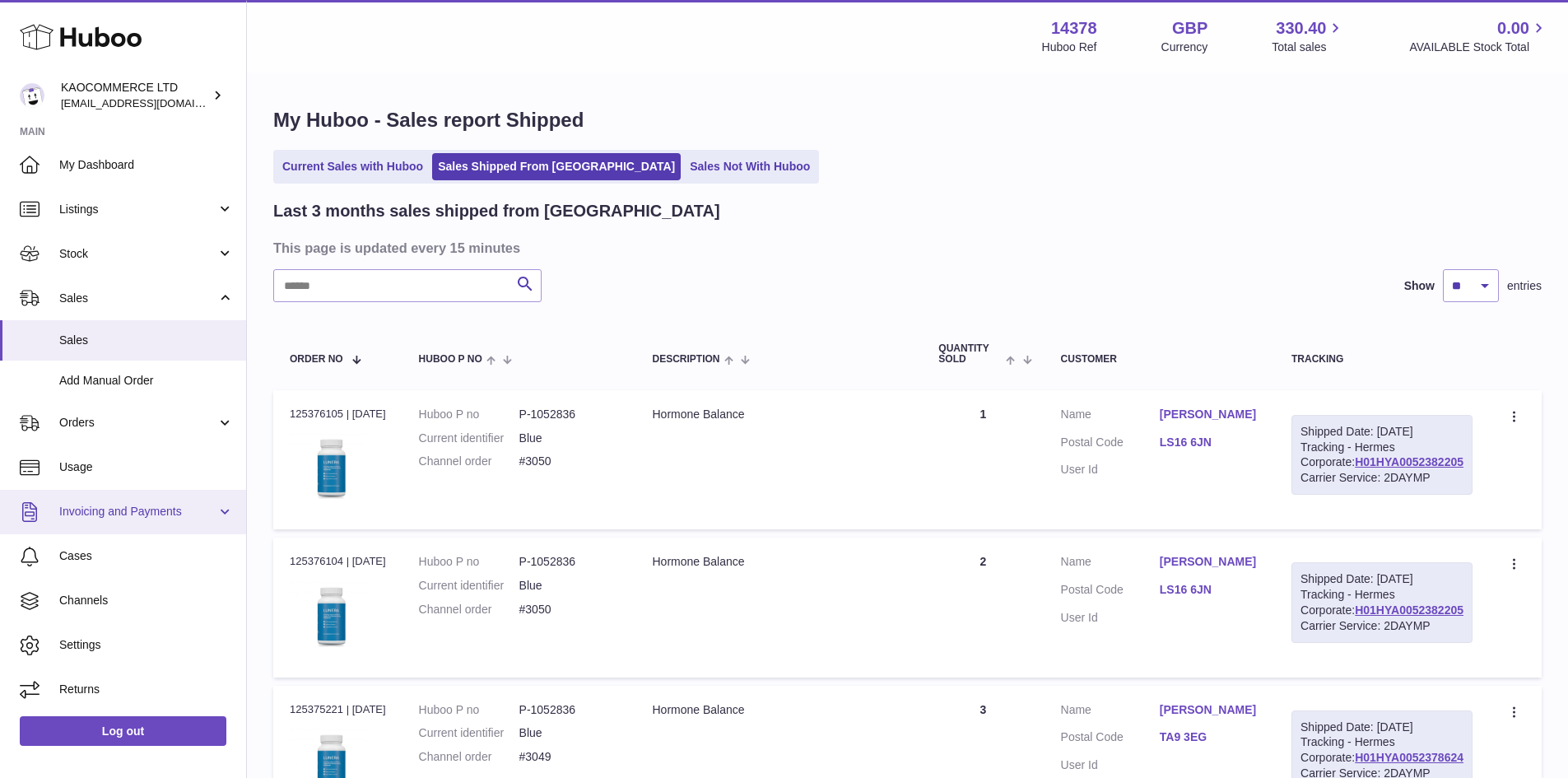
click at [167, 507] on span "Invoicing and Payments" at bounding box center [137, 512] width 157 height 16
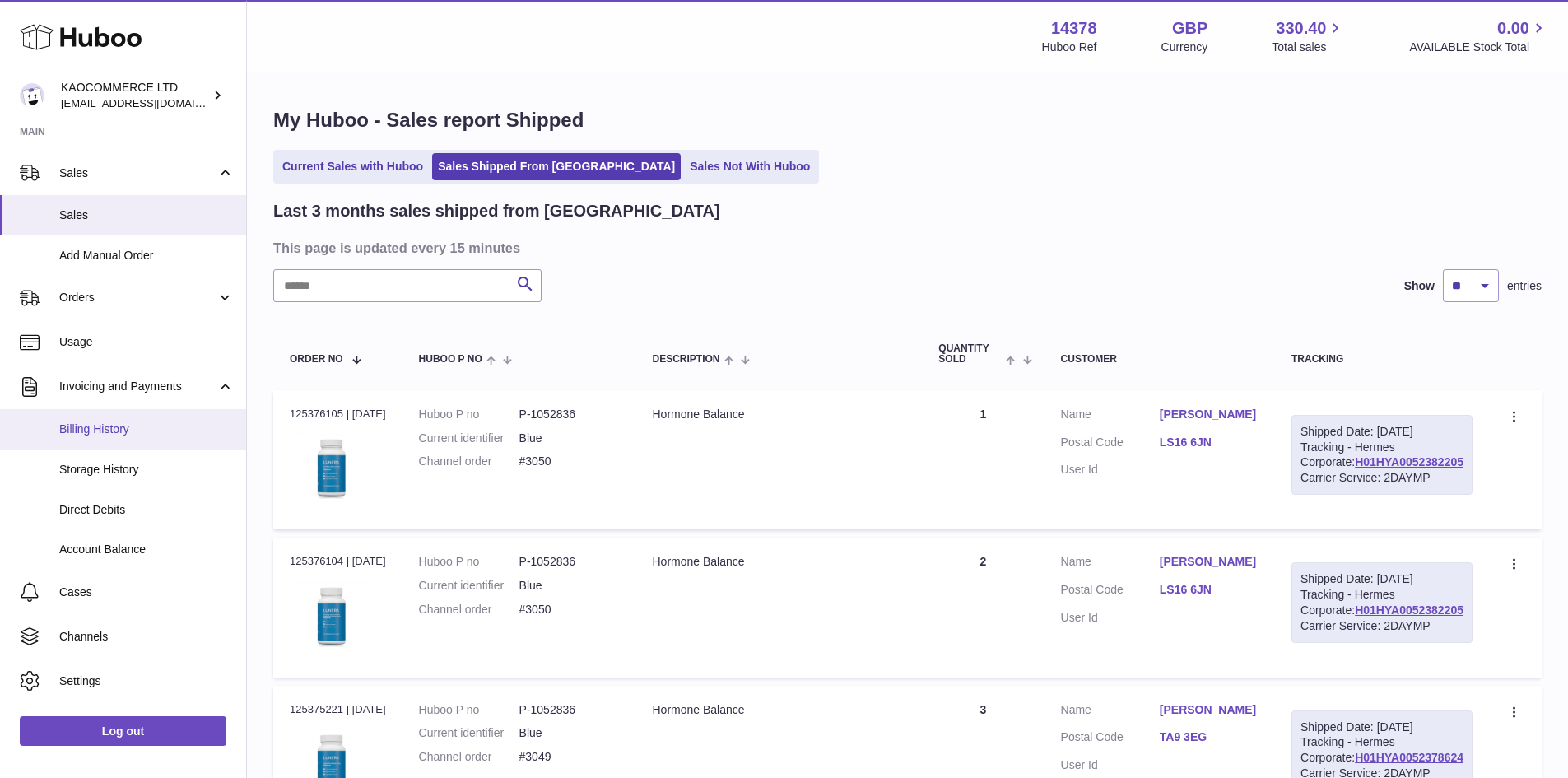
scroll to position [166, 0]
